Goal: Transaction & Acquisition: Purchase product/service

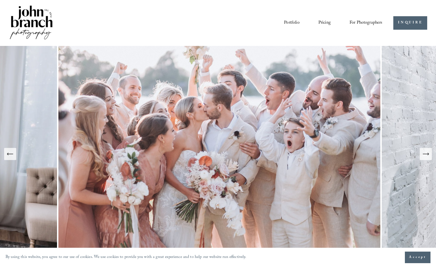
click at [294, 25] on link "Portfolio" at bounding box center [291, 22] width 15 height 9
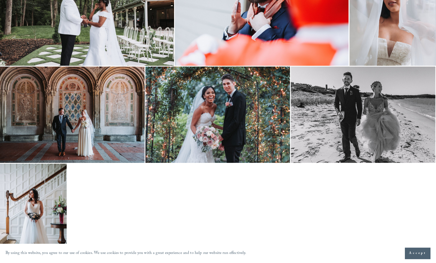
scroll to position [1472, 0]
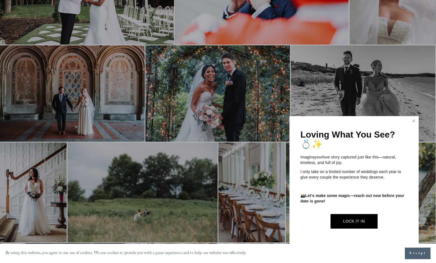
click at [412, 118] on link "Close" at bounding box center [413, 121] width 8 height 9
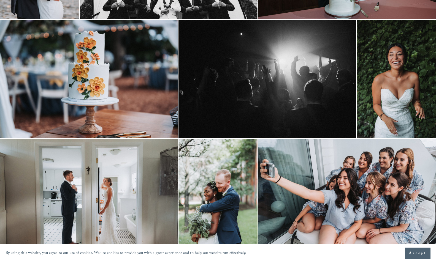
scroll to position [0, 0]
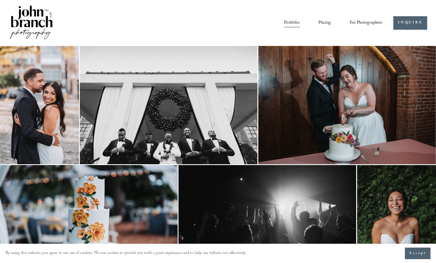
click at [320, 24] on link "Pricing" at bounding box center [324, 22] width 12 height 9
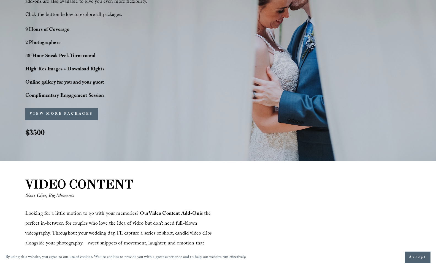
scroll to position [370, 0]
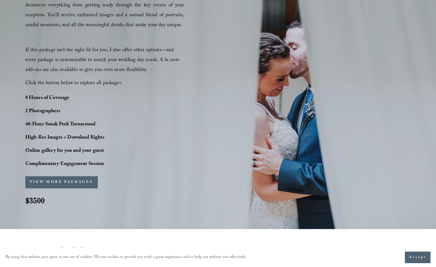
click at [62, 185] on button "VIEW MORE PACKAGES" at bounding box center [61, 183] width 72 height 12
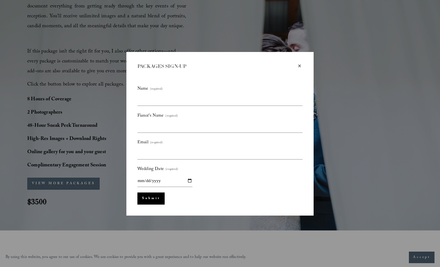
click at [299, 63] on div "× PACKAGES SIGN-UP Name (required) Fiancé's Name (required) Email (required) We…" at bounding box center [219, 134] width 187 height 164
click at [299, 66] on div "×" at bounding box center [300, 66] width 6 height 6
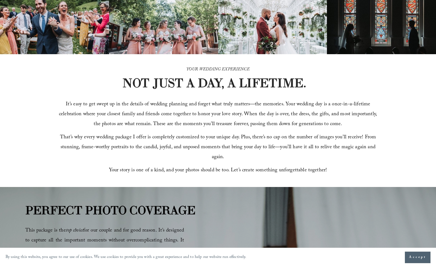
scroll to position [0, 0]
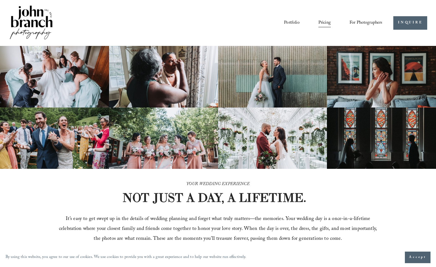
click at [358, 22] on span "For Photographers" at bounding box center [365, 23] width 33 height 9
click at [0, 0] on span "Presets" at bounding box center [0, 0] width 0 height 0
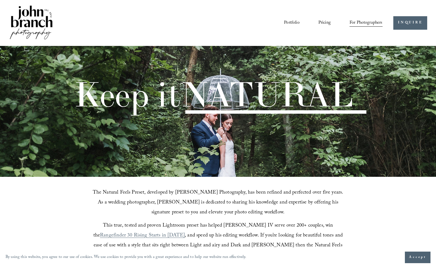
scroll to position [145, 0]
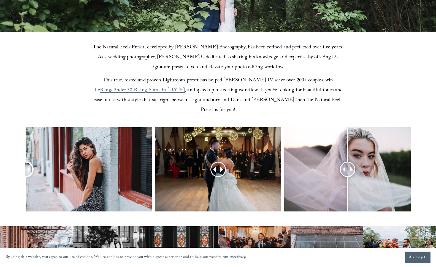
drag, startPoint x: 87, startPoint y: 161, endPoint x: 15, endPoint y: 153, distance: 72.0
click at [15, 153] on div at bounding box center [218, 177] width 436 height 99
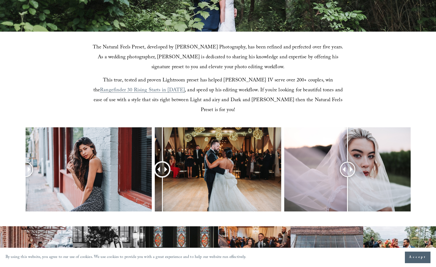
drag, startPoint x: 197, startPoint y: 159, endPoint x: 162, endPoint y: 156, distance: 35.1
click at [162, 163] on div at bounding box center [162, 170] width 14 height 14
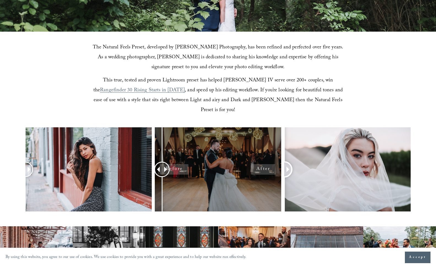
drag, startPoint x: 348, startPoint y: 160, endPoint x: 276, endPoint y: 145, distance: 73.1
click at [276, 145] on div at bounding box center [218, 177] width 436 height 99
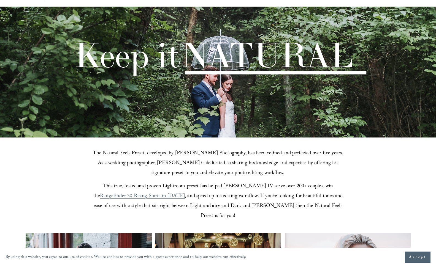
scroll to position [0, 0]
